Goal: Connect with others: Establish contact or relationships with other users

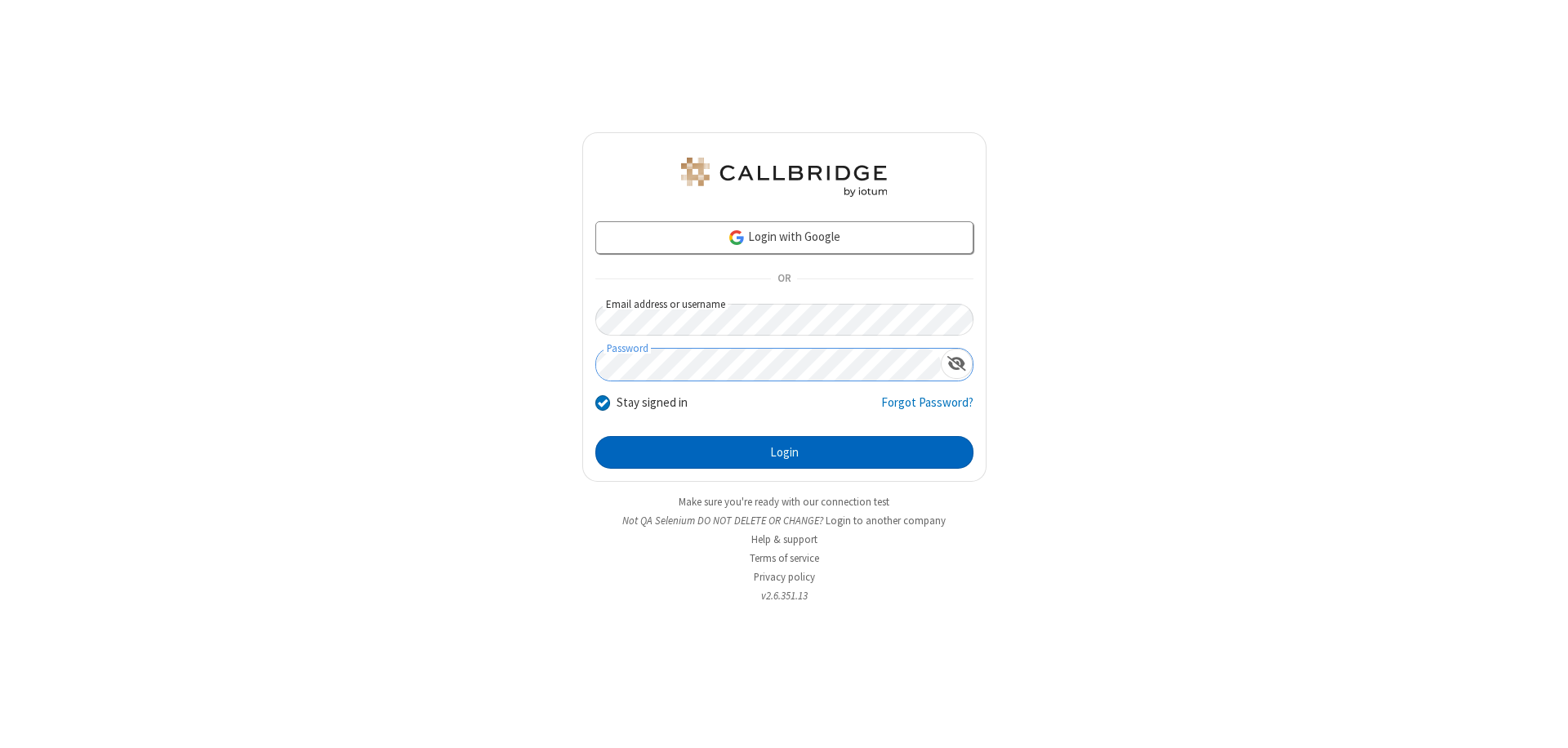
click at [784, 452] on button "Login" at bounding box center [784, 452] width 378 height 33
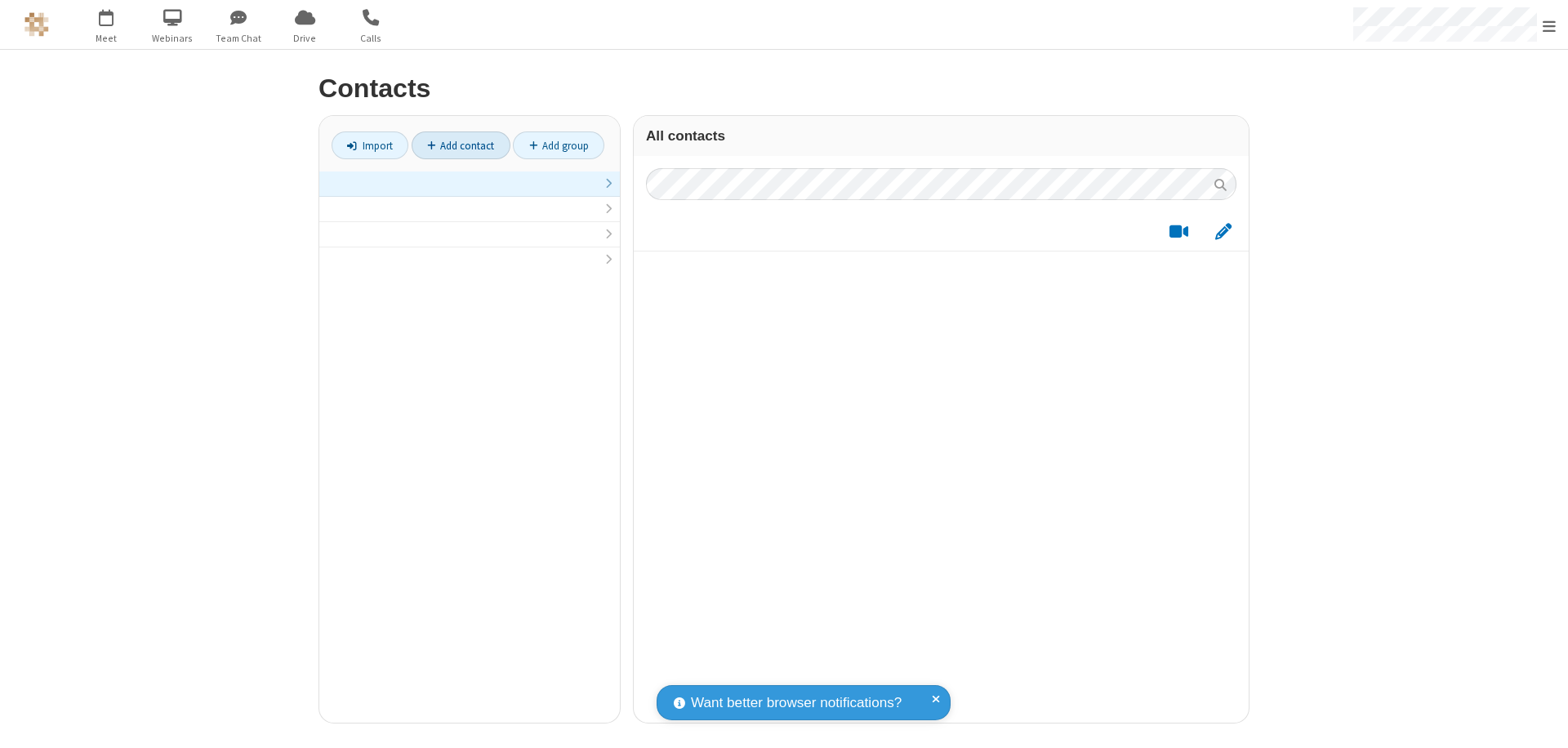
click at [469, 193] on link at bounding box center [469, 183] width 301 height 25
click at [461, 145] on link "Add contact" at bounding box center [461, 145] width 99 height 28
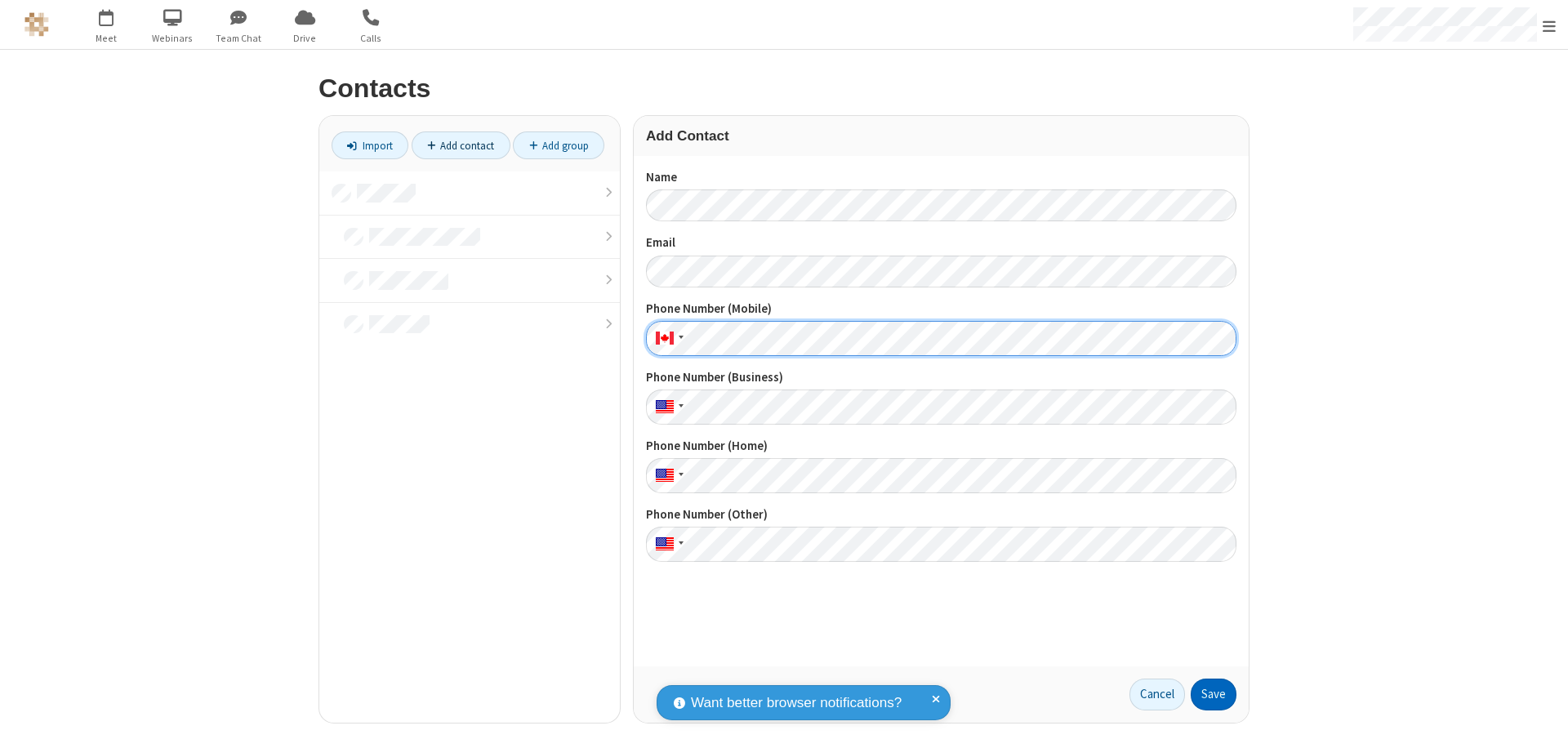
click at [1214, 694] on button "Save" at bounding box center [1213, 695] width 46 height 33
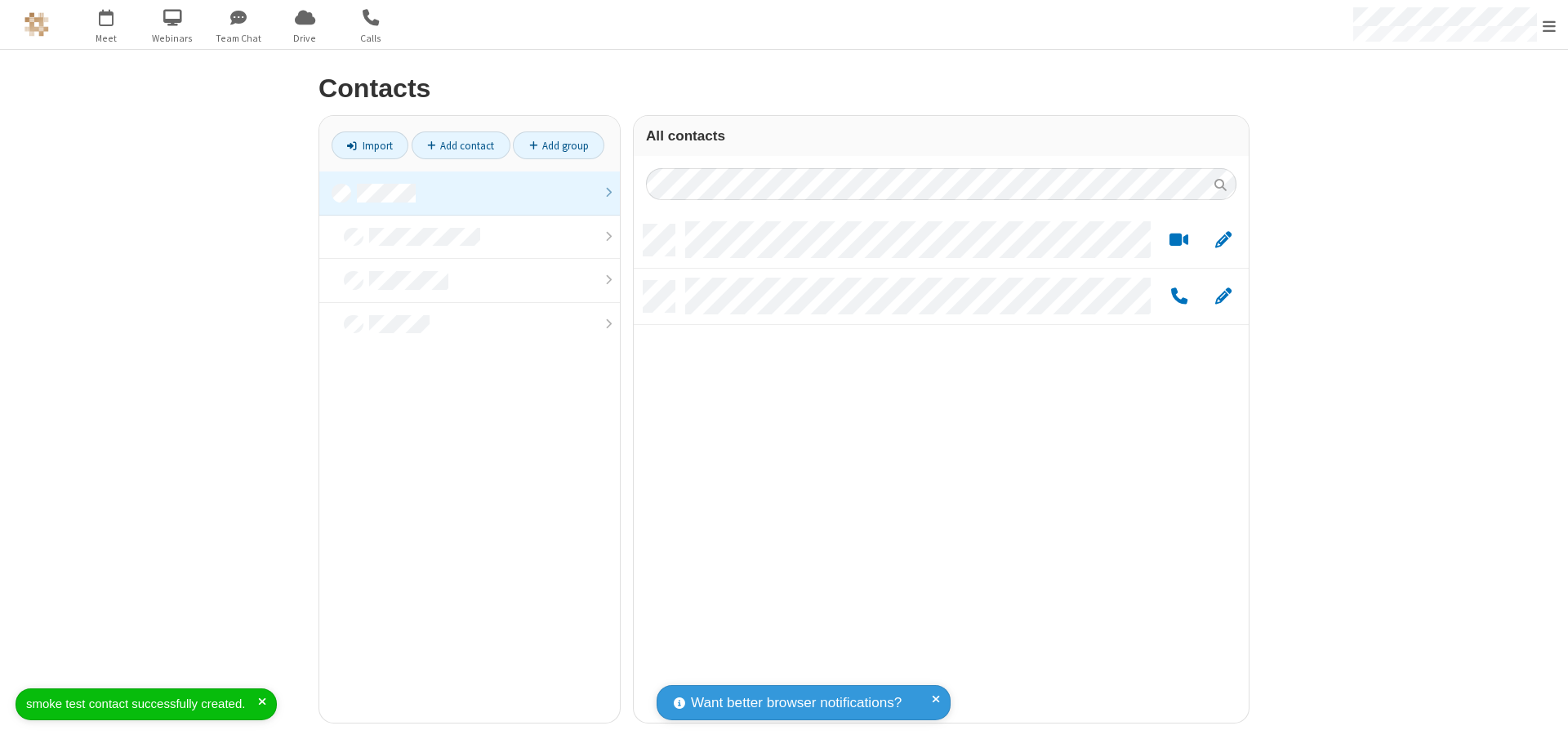
scroll to position [498, 602]
click at [461, 145] on link "Add contact" at bounding box center [461, 145] width 99 height 28
